Goal: Use online tool/utility: Use online tool/utility

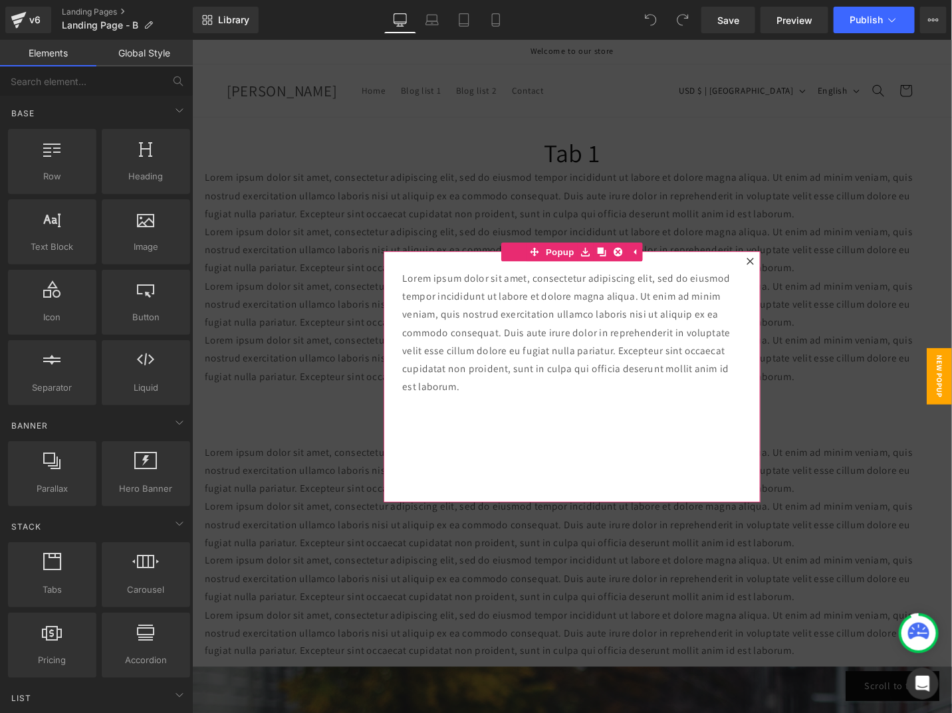
drag, startPoint x: 777, startPoint y: 271, endPoint x: 540, endPoint y: 253, distance: 238.0
click at [778, 271] on icon at bounding box center [782, 274] width 8 height 8
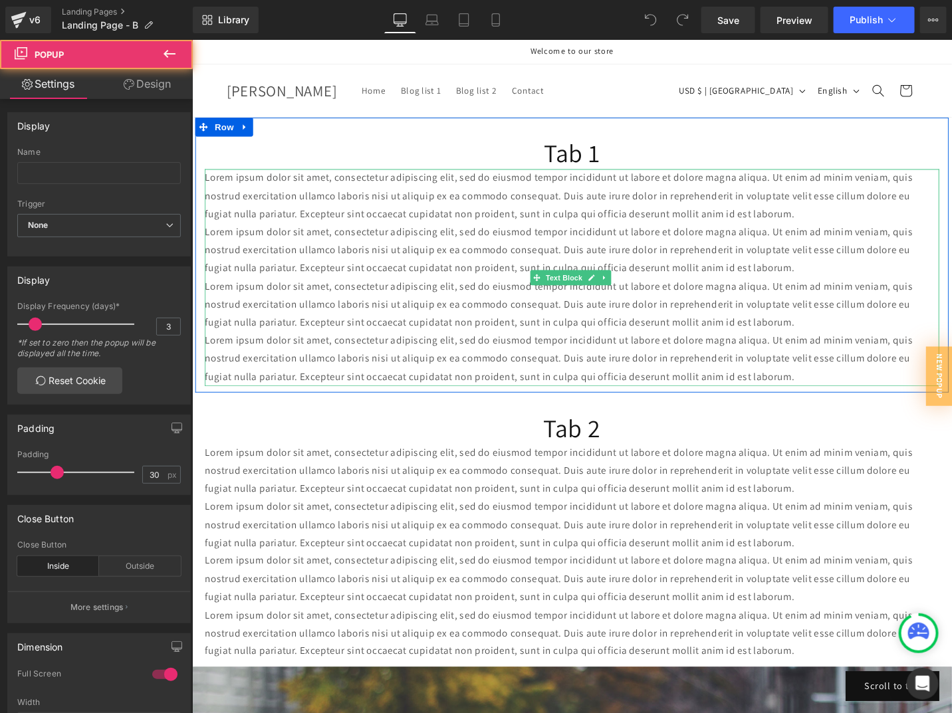
click at [530, 236] on span "Lorem ipsum dolor sit amet, consectetur adipiscing elit, sed do eiusmod tempor …" at bounding box center [580, 261] width 750 height 53
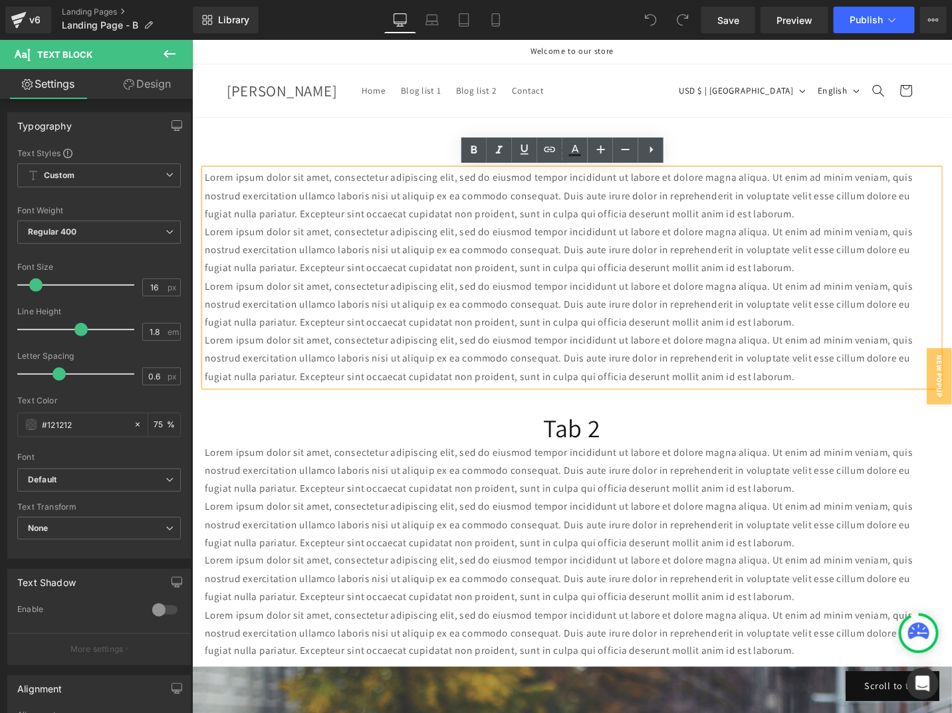
drag, startPoint x: 348, startPoint y: 257, endPoint x: 243, endPoint y: 196, distance: 122.1
click at [346, 256] on span "Lorem ipsum dolor sit amet, consectetur adipiscing elit, sed do eiusmod tempor …" at bounding box center [580, 261] width 750 height 53
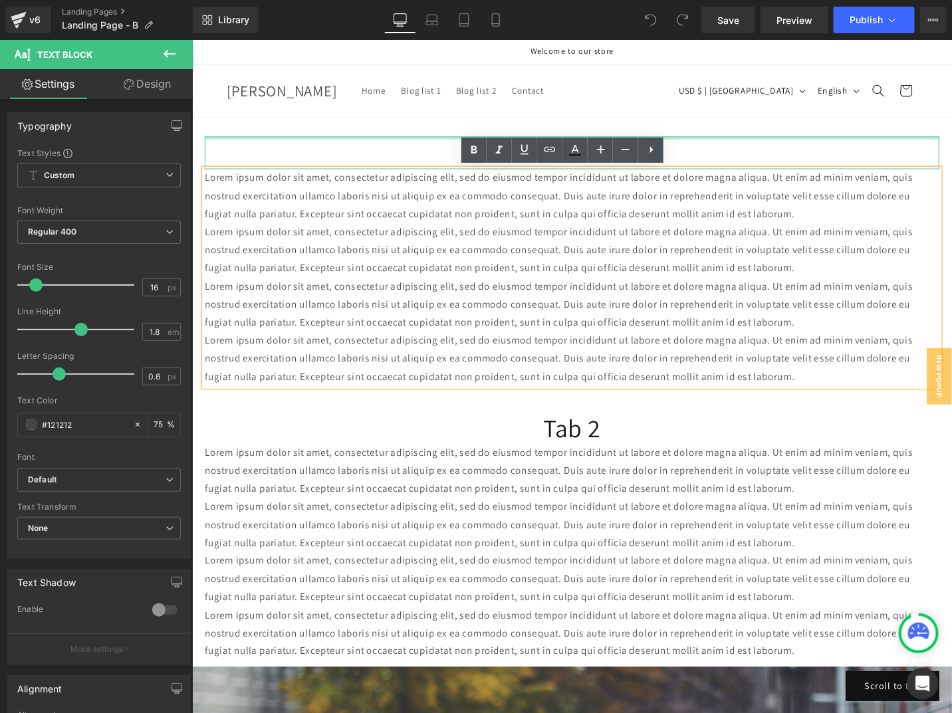
click at [224, 150] on h1 "Tab 1" at bounding box center [594, 159] width 778 height 35
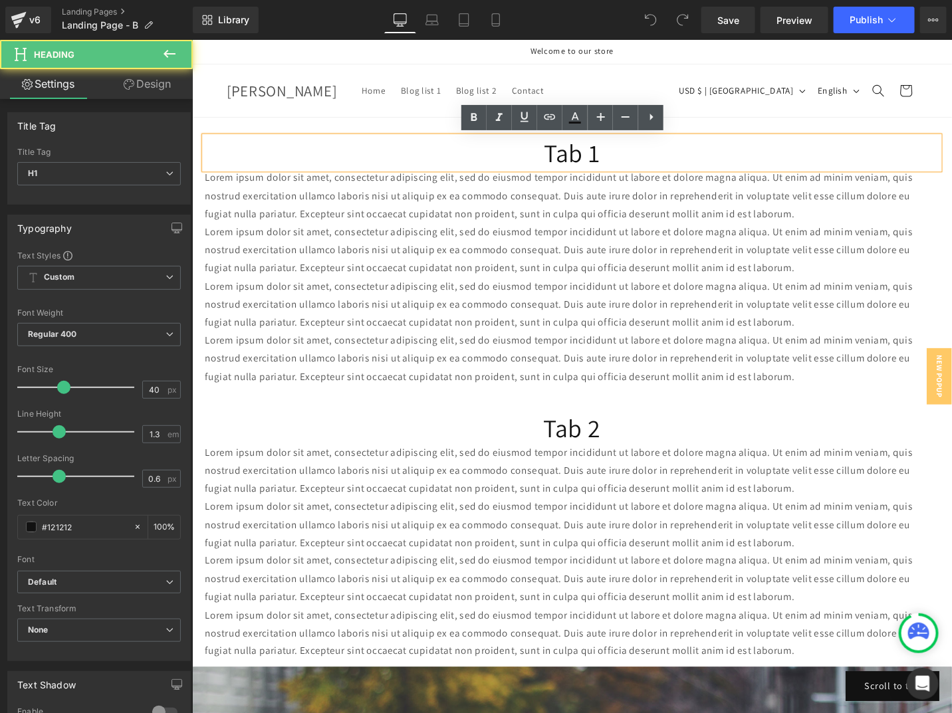
click at [290, 231] on p "Lorem ipsum dolor sit amet, consectetur adipiscing elit, sed do eiusmod tempor …" at bounding box center [594, 204] width 778 height 57
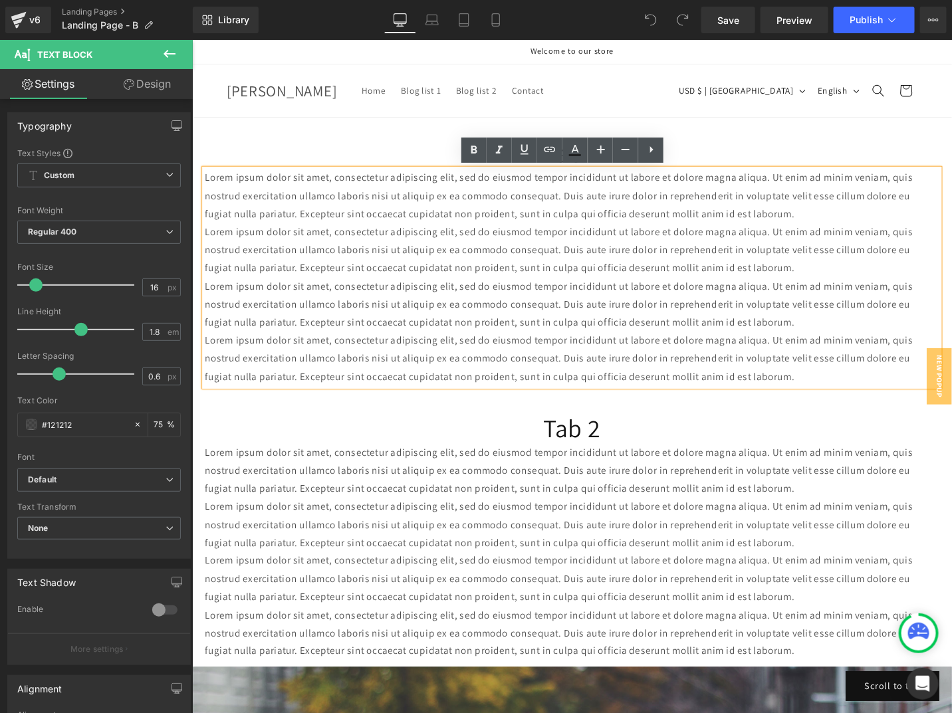
click at [296, 304] on span "Lorem ipsum dolor sit amet, consectetur adipiscing elit, sed do eiusmod tempor …" at bounding box center [580, 319] width 750 height 53
click at [225, 66] on header "Home Blog list 1 Blog list 2 Contact Country/region USD $ | [GEOGRAPHIC_DATA] U…" at bounding box center [594, 93] width 798 height 56
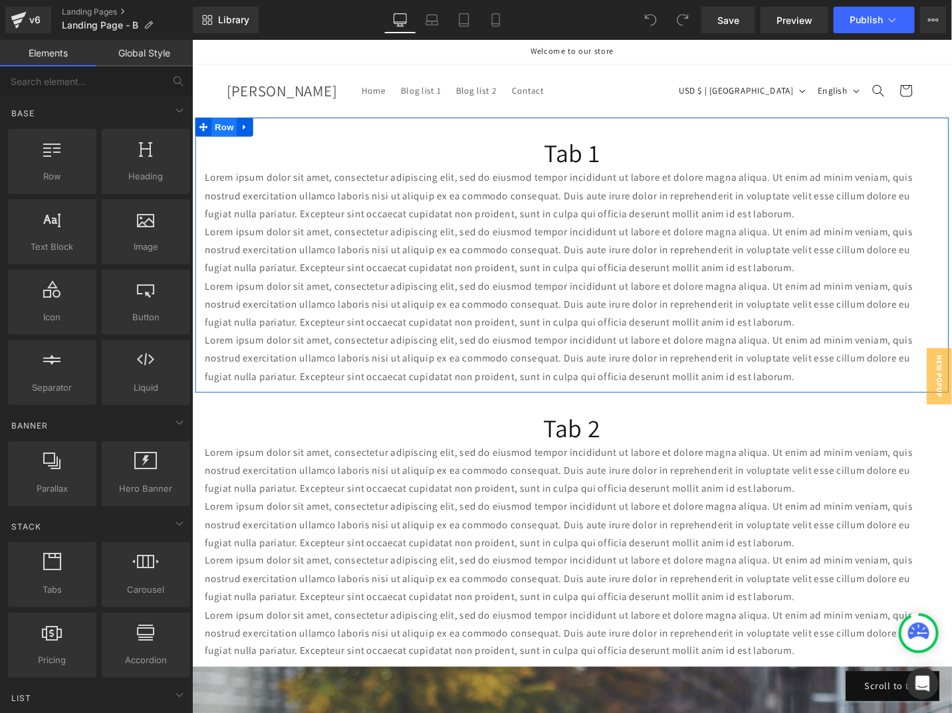
click at [217, 133] on span "Row" at bounding box center [225, 132] width 27 height 20
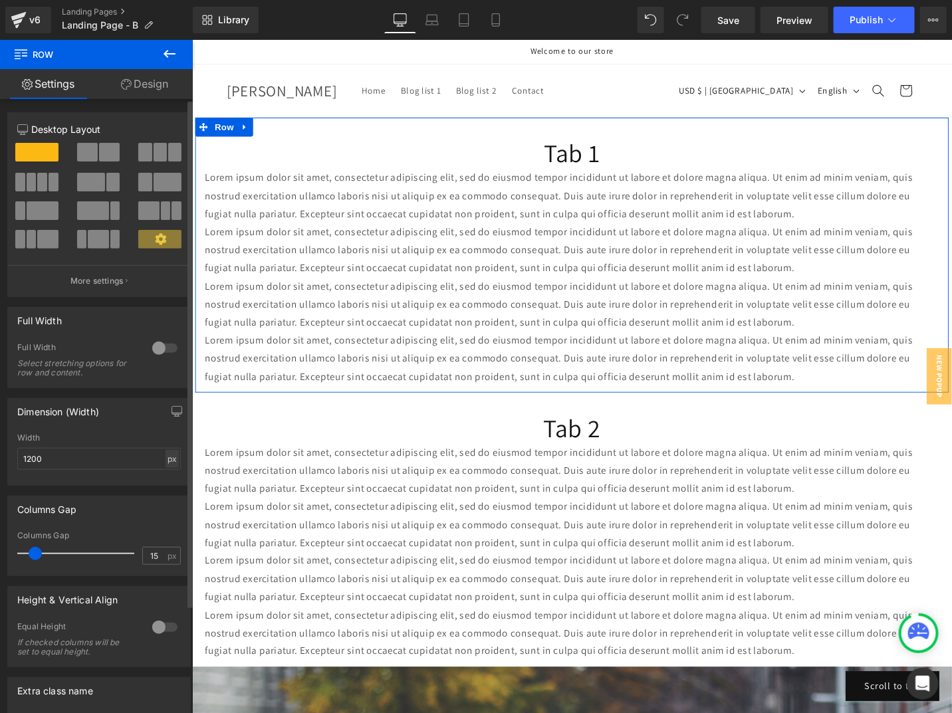
click at [169, 459] on div "px" at bounding box center [171, 459] width 13 height 18
click at [92, 460] on input "1200" at bounding box center [98, 459] width 163 height 22
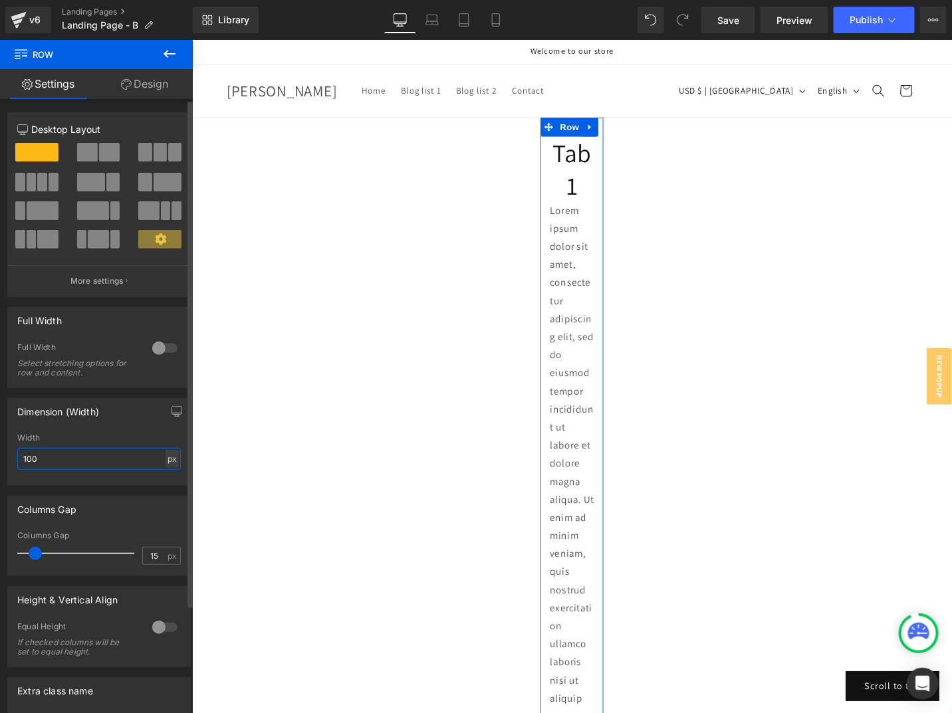
type input "100"
click at [166, 459] on div "px" at bounding box center [171, 459] width 13 height 18
click at [167, 480] on li "%" at bounding box center [171, 479] width 17 height 19
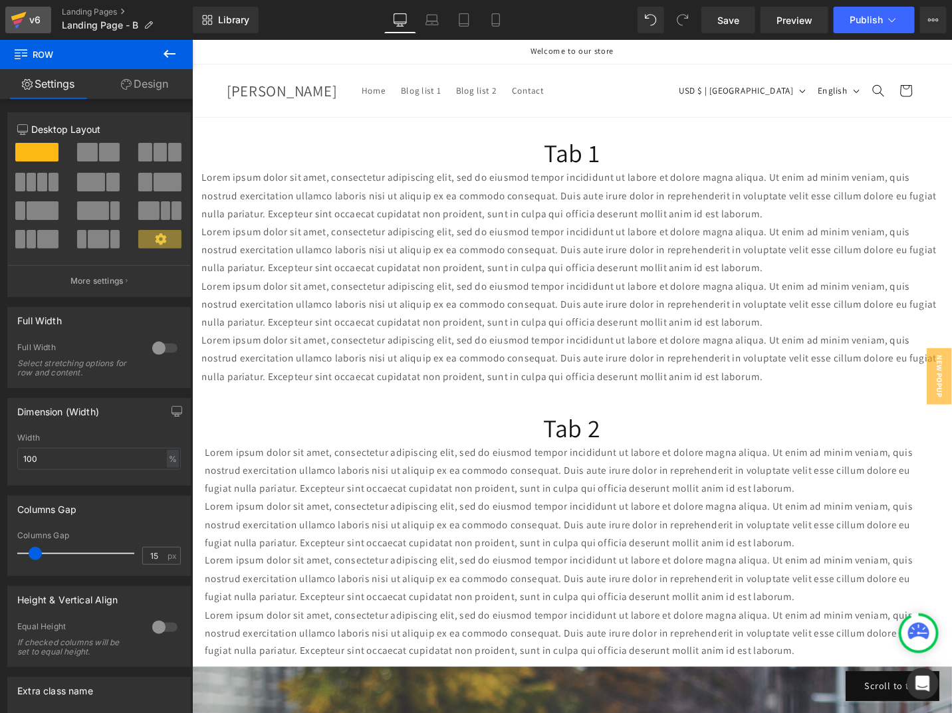
click at [29, 12] on div "v6" at bounding box center [35, 19] width 17 height 17
